Goal: Navigation & Orientation: Find specific page/section

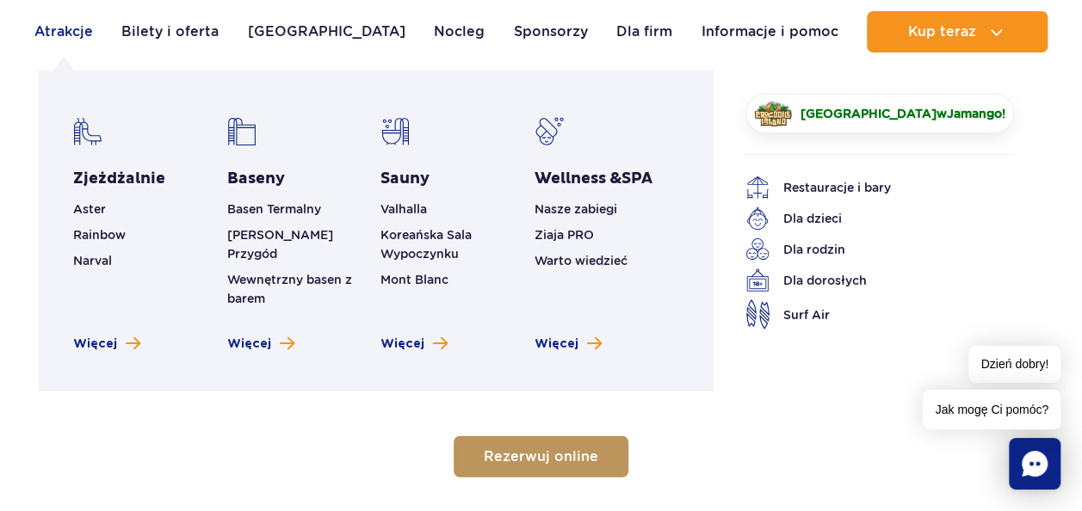
click at [69, 28] on link "Atrakcje" at bounding box center [63, 31] width 59 height 41
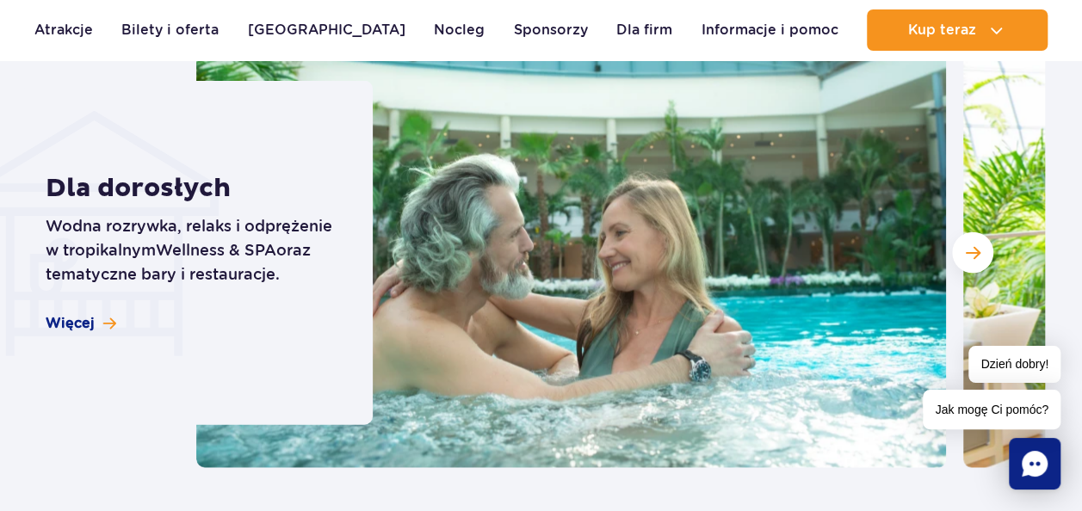
scroll to position [1807, 0]
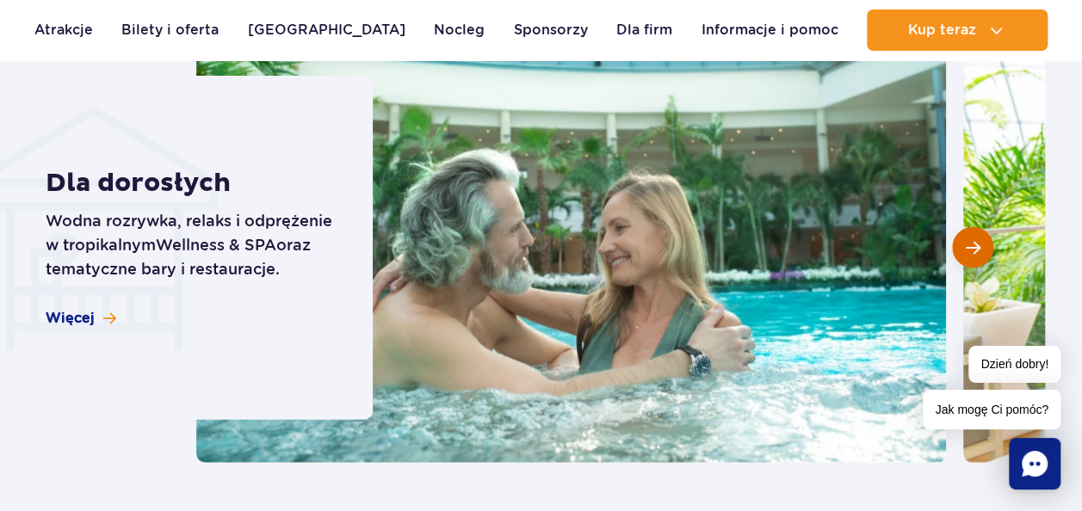
click at [974, 238] on button "Następny slajd" at bounding box center [972, 247] width 41 height 41
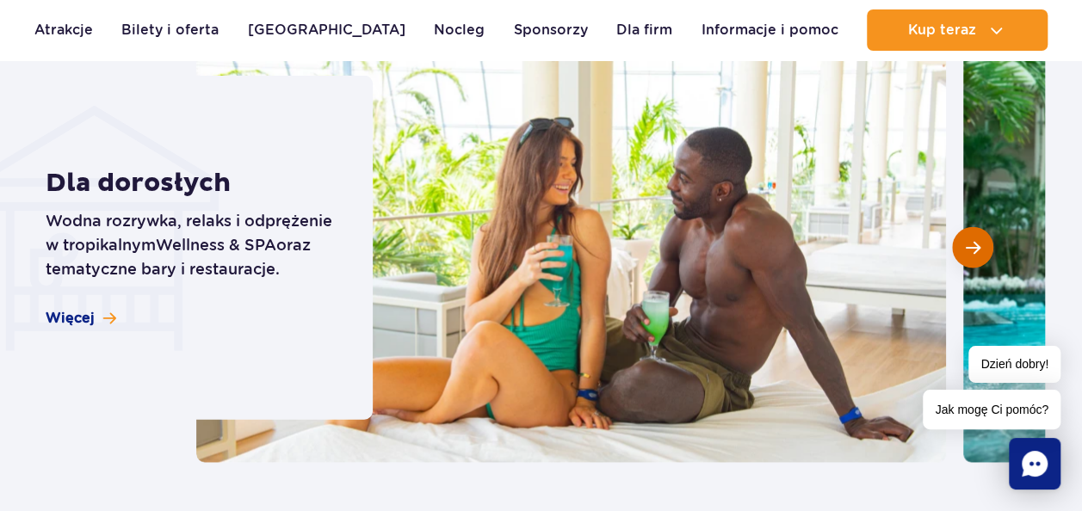
click at [971, 240] on span "Następny slajd" at bounding box center [972, 247] width 15 height 15
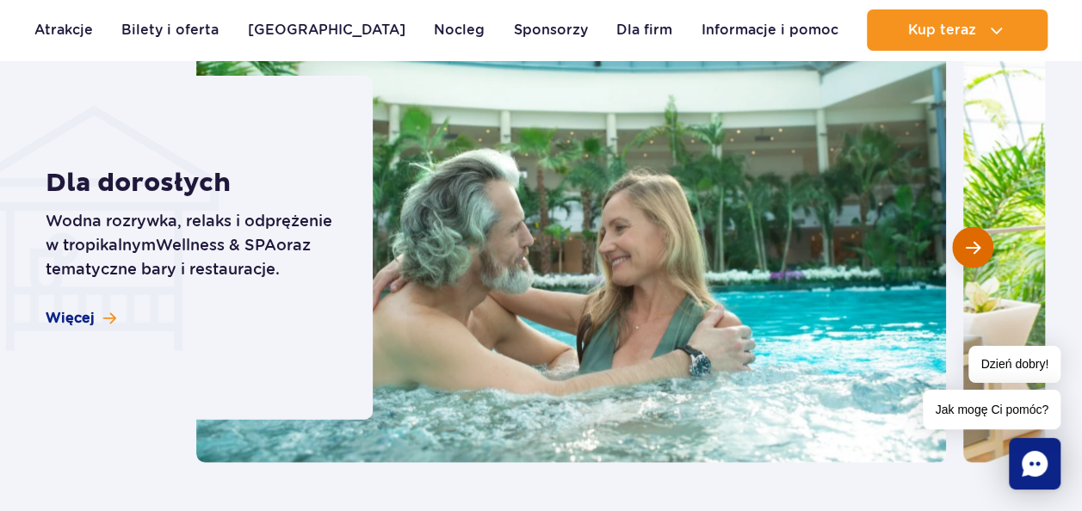
click at [971, 240] on span "Następny slajd" at bounding box center [972, 247] width 15 height 15
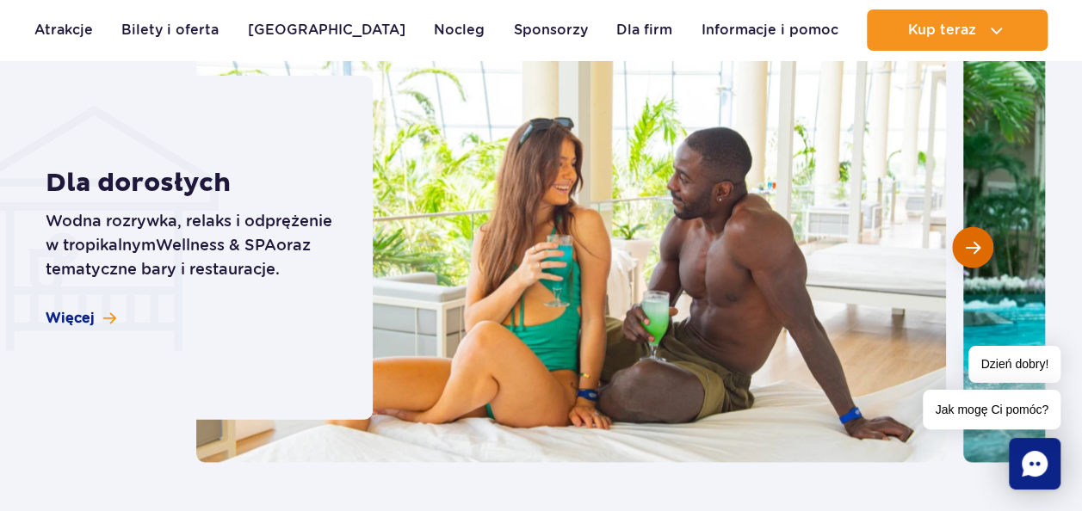
click at [971, 240] on span "Następny slajd" at bounding box center [972, 247] width 15 height 15
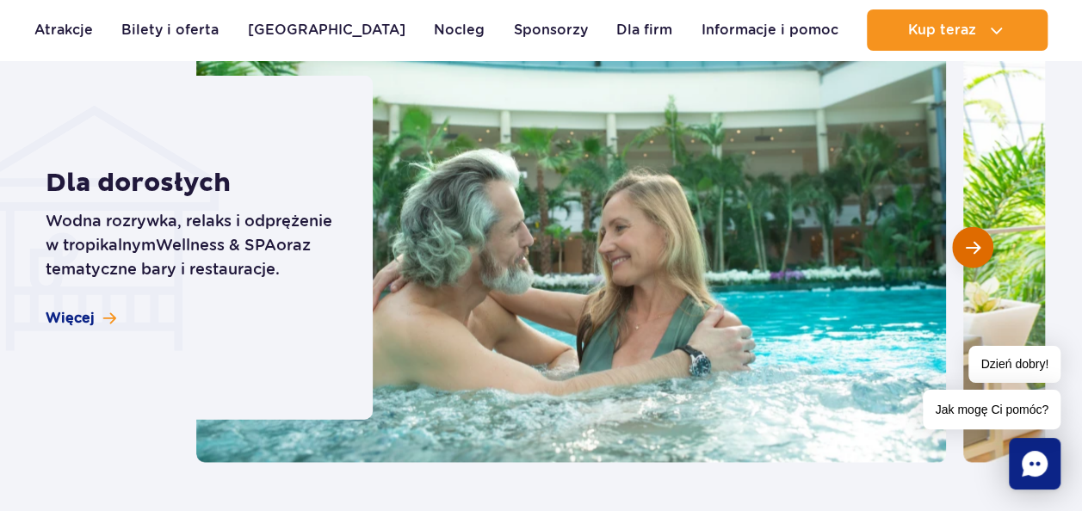
click at [971, 240] on span "Następny slajd" at bounding box center [972, 247] width 15 height 15
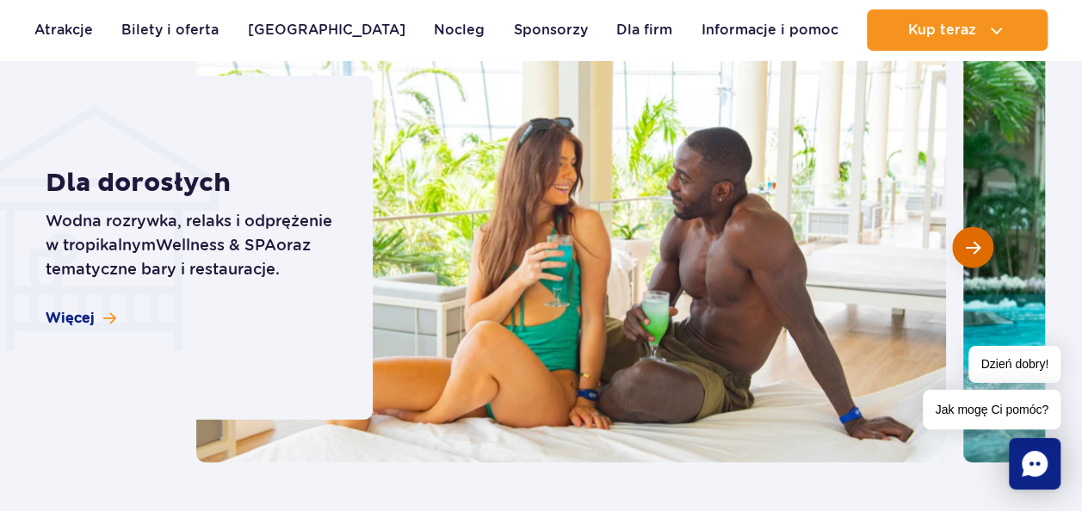
click at [971, 240] on span "Następny slajd" at bounding box center [972, 247] width 15 height 15
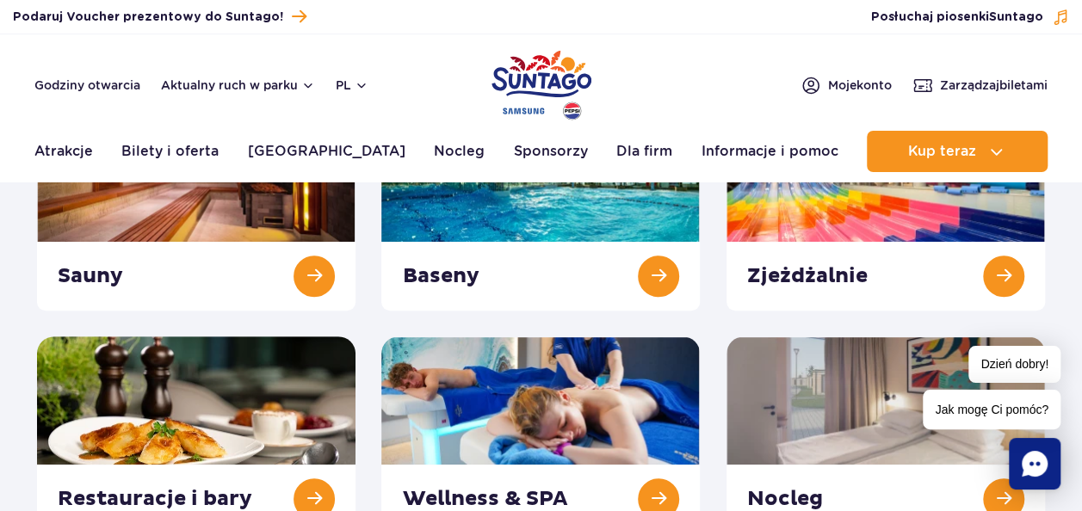
scroll to position [0, 0]
